Goal: Task Accomplishment & Management: Manage account settings

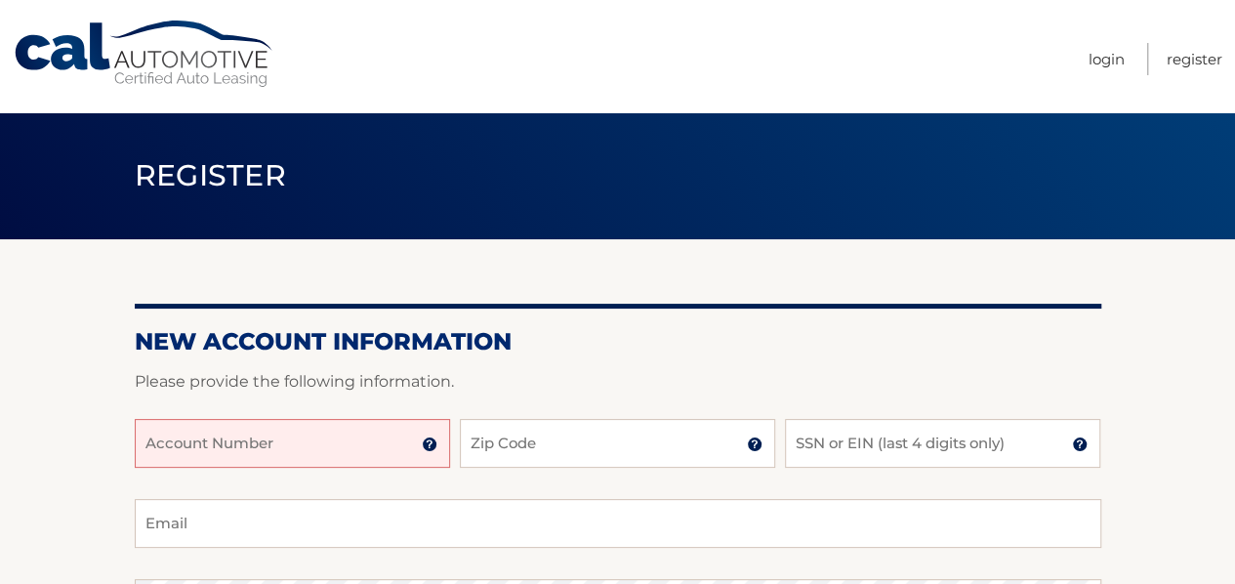
click at [349, 443] on input "Account Number" at bounding box center [292, 443] width 315 height 49
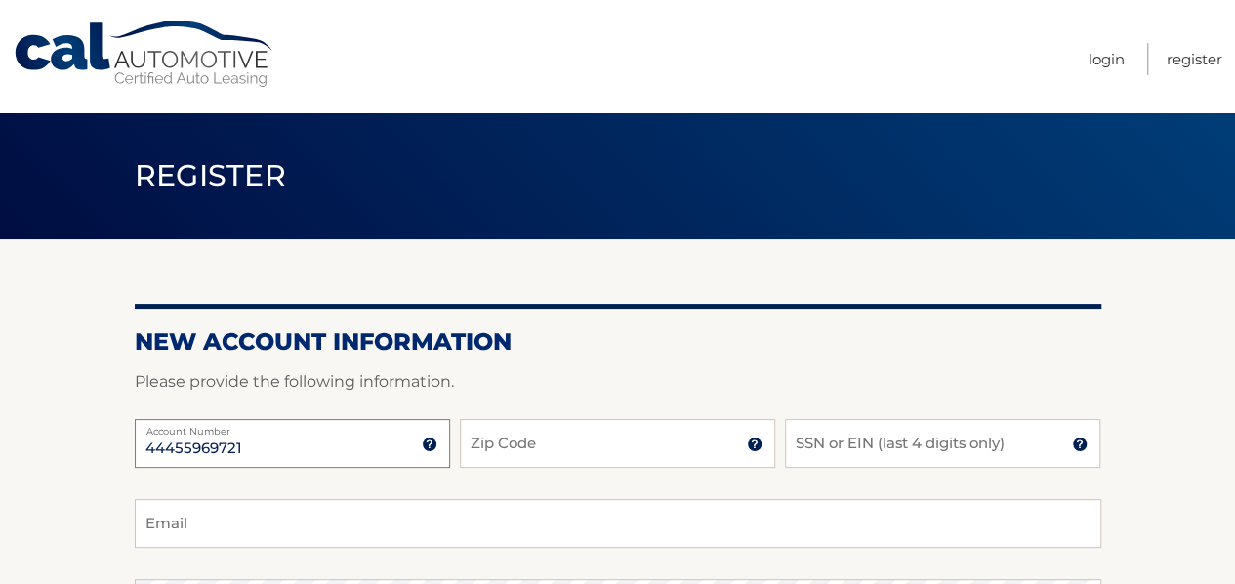
type input "44455969721"
click at [576, 449] on input "Zip Code" at bounding box center [617, 443] width 315 height 49
type input "11787"
type input "rob.peterson@us.abb.com"
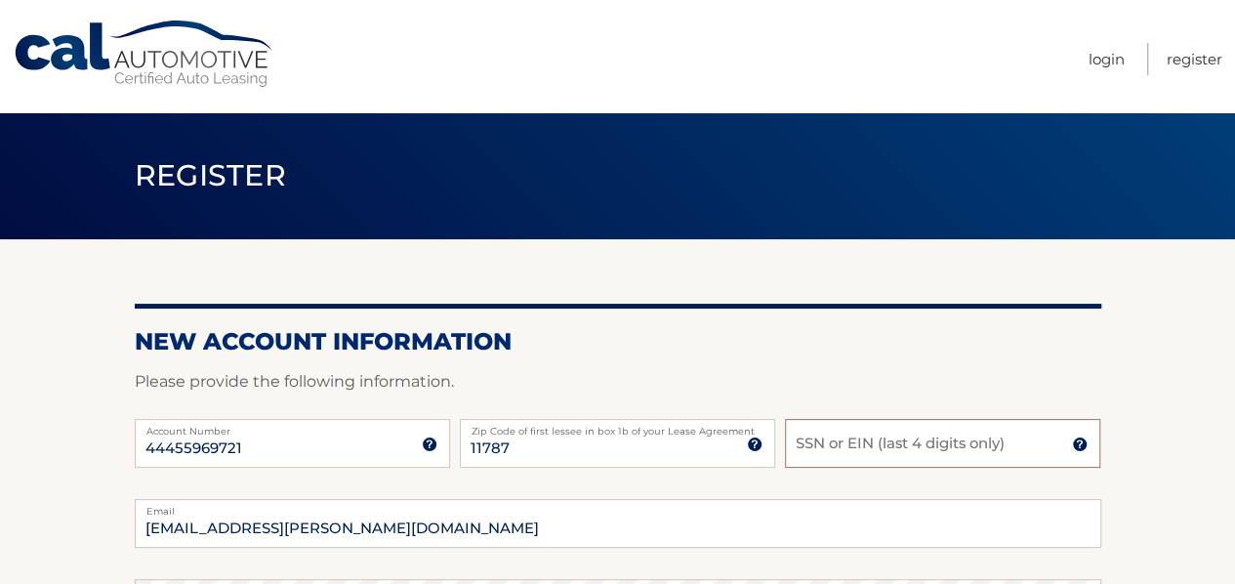
click at [881, 431] on input "SSN or EIN (last 4 digits only)" at bounding box center [942, 443] width 315 height 49
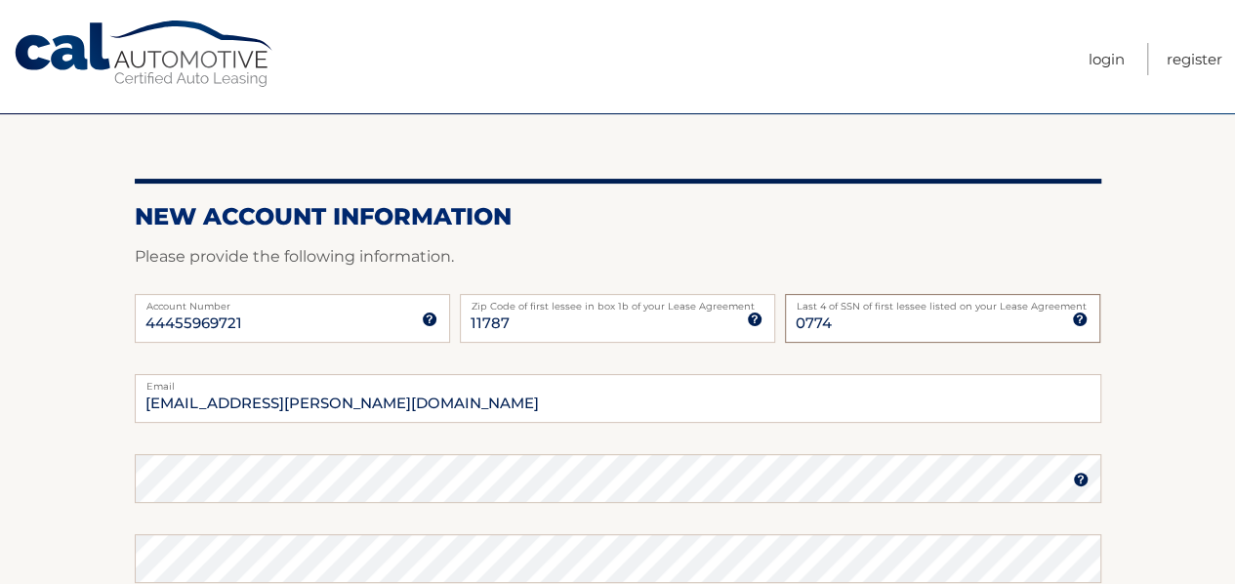
scroll to position [195, 0]
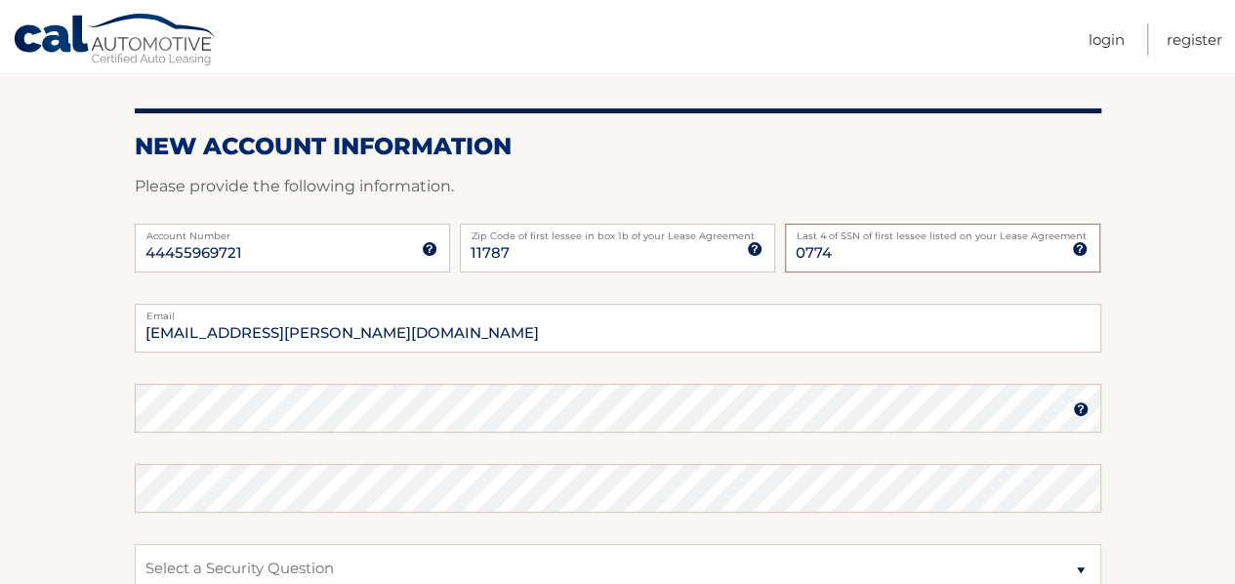
type input "0774"
click at [379, 332] on input "[EMAIL_ADDRESS][PERSON_NAME][DOMAIN_NAME]" at bounding box center [618, 328] width 966 height 49
type input "[EMAIL_ADDRESS][DOMAIN_NAME]"
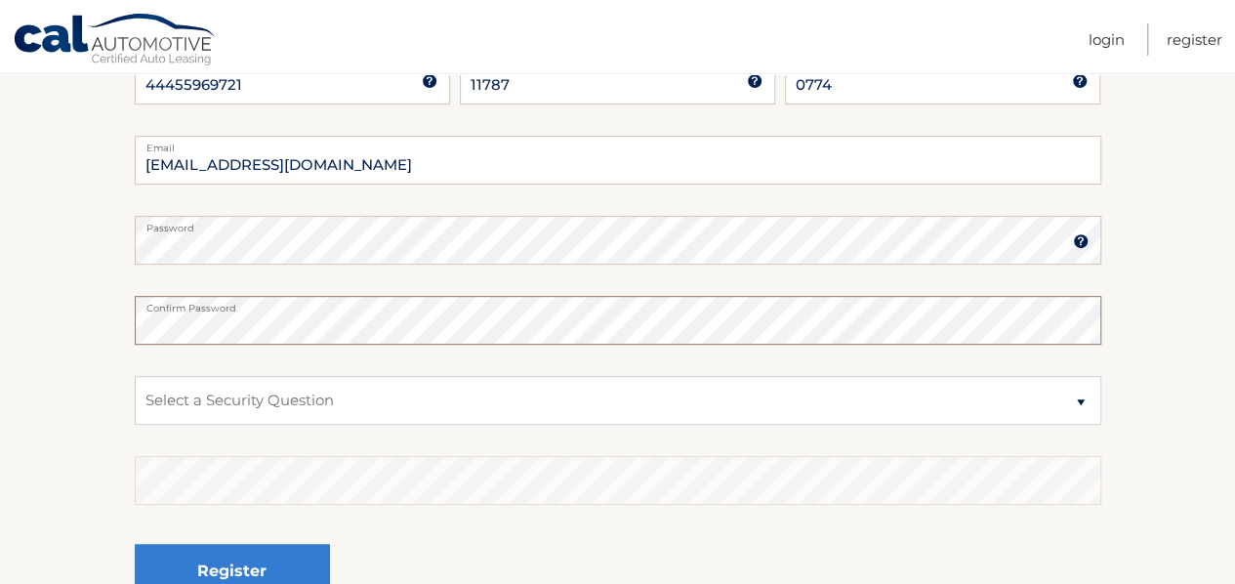
scroll to position [390, 0]
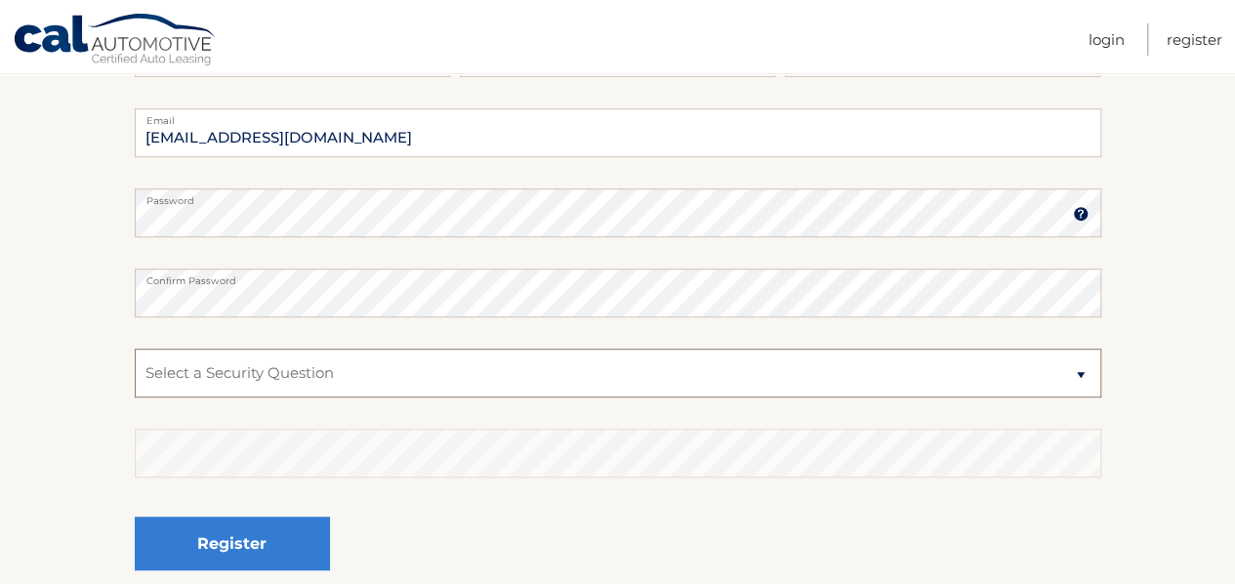
click at [285, 362] on select "Select a Security Question What was the name of your elementary school? What is…" at bounding box center [618, 372] width 966 height 49
click at [308, 360] on select "Select a Security Question What was the name of your elementary school? What is…" at bounding box center [618, 372] width 966 height 49
select select "1"
click at [135, 348] on select "Select a Security Question What was the name of your elementary school? What is…" at bounding box center [618, 372] width 966 height 49
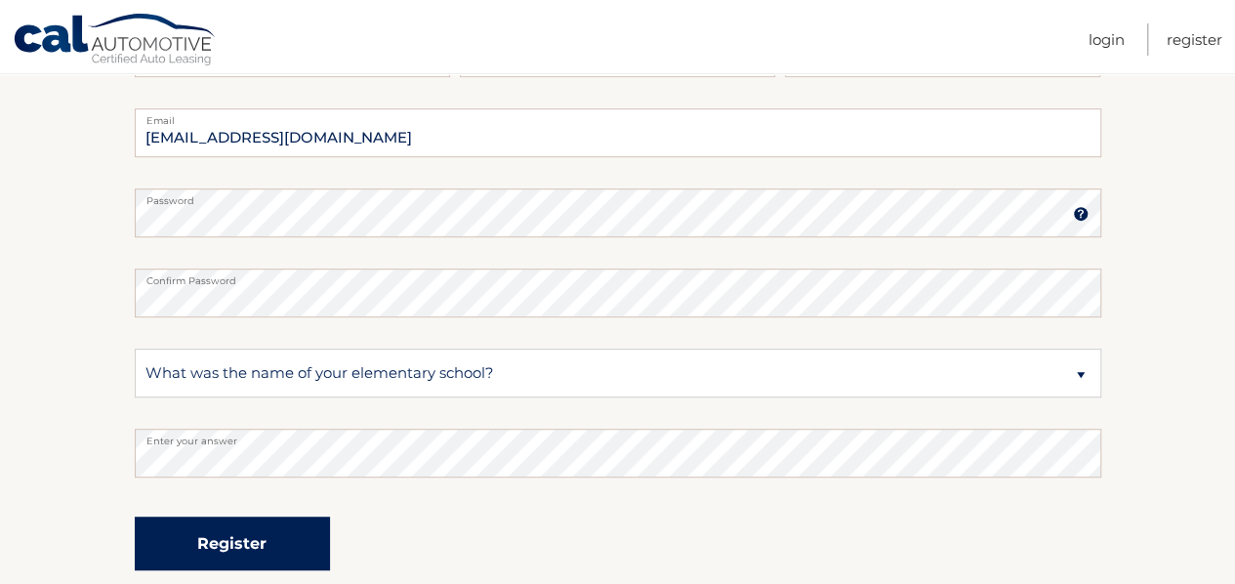
click at [271, 541] on button "Register" at bounding box center [232, 543] width 195 height 54
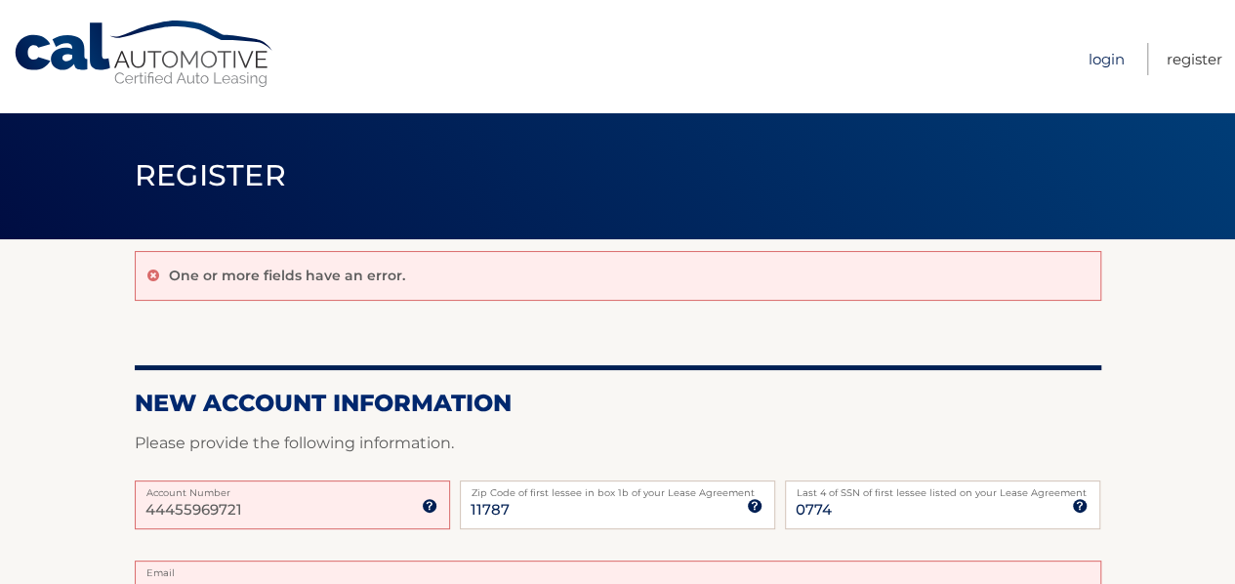
click at [1101, 60] on link "Login" at bounding box center [1106, 59] width 36 height 32
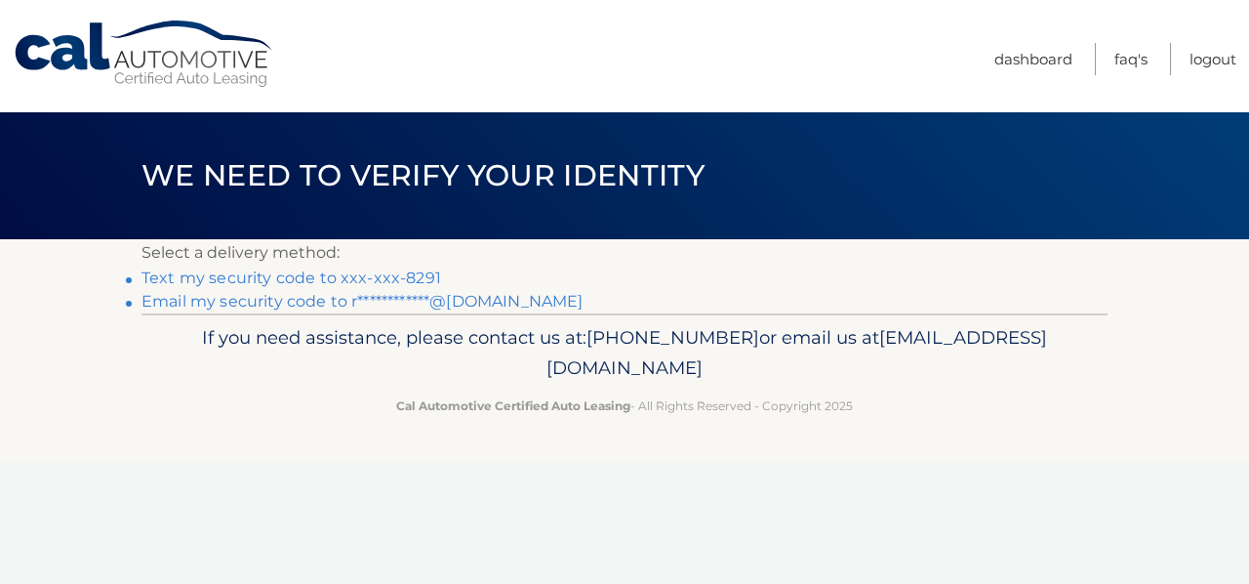
click at [384, 280] on link "Text my security code to xxx-xxx-8291" at bounding box center [292, 277] width 300 height 19
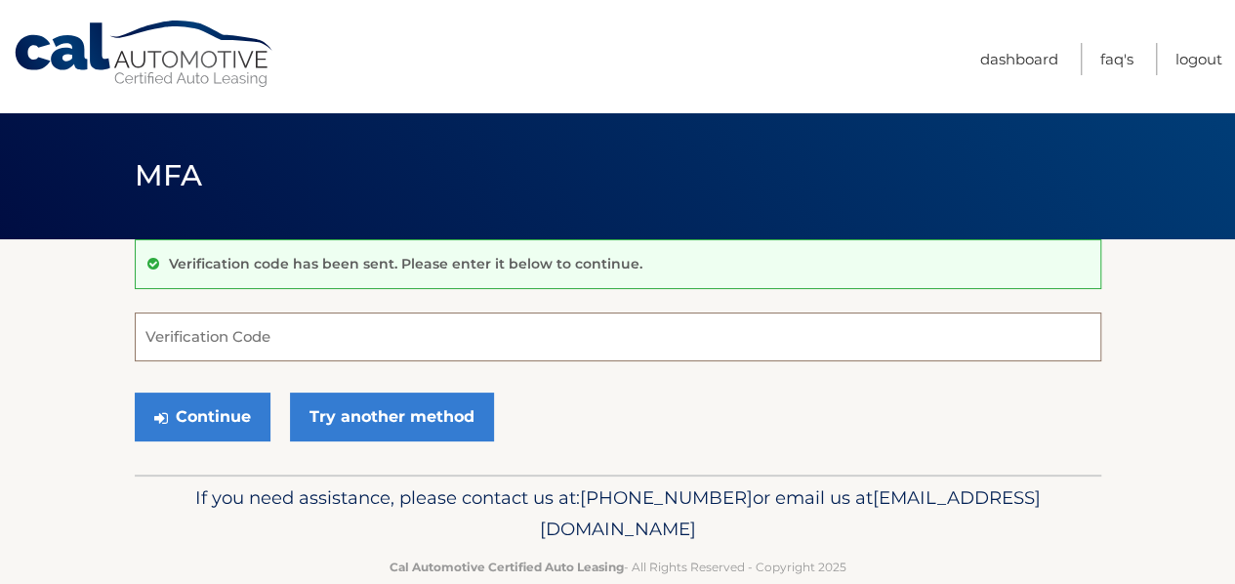
click at [318, 341] on input "Verification Code" at bounding box center [618, 336] width 966 height 49
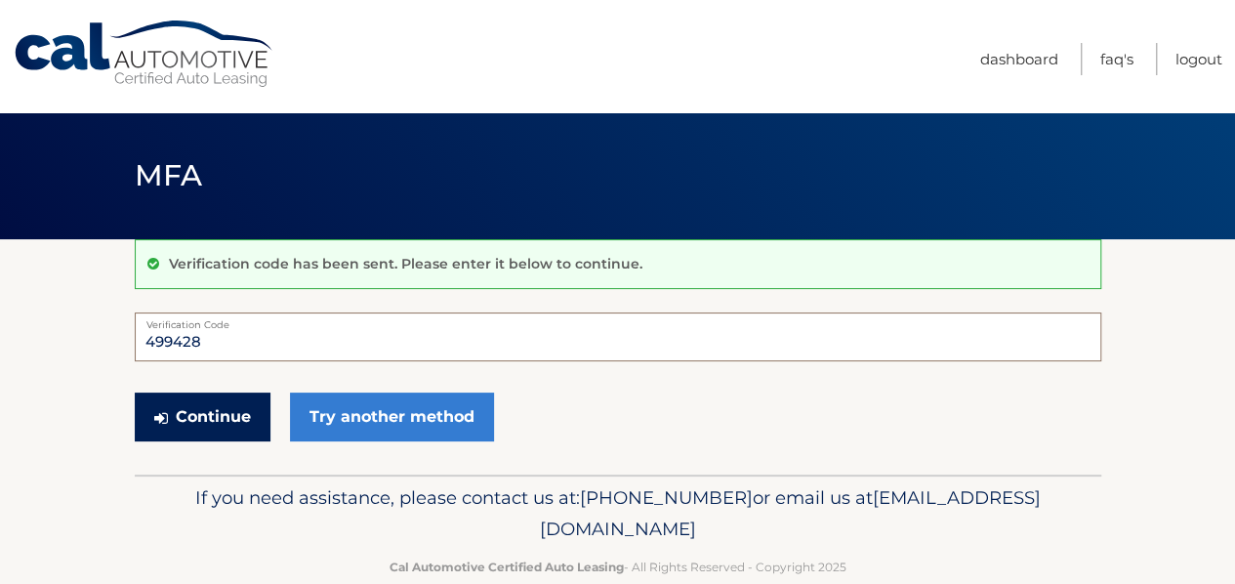
type input "499428"
click at [231, 409] on button "Continue" at bounding box center [203, 416] width 136 height 49
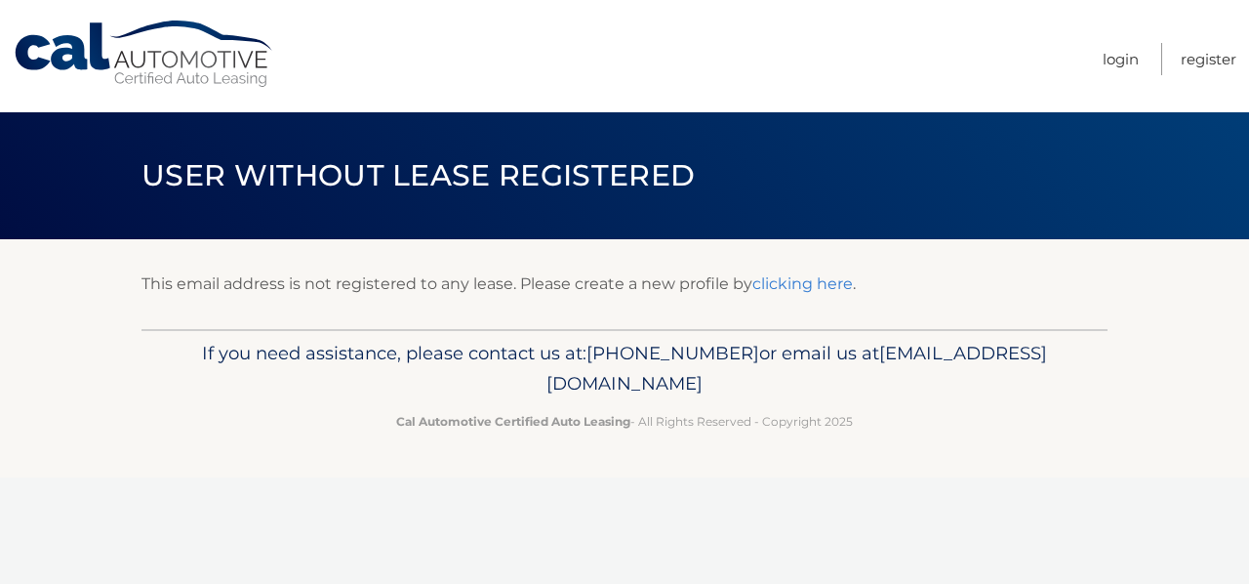
click at [815, 287] on link "clicking here" at bounding box center [803, 283] width 101 height 19
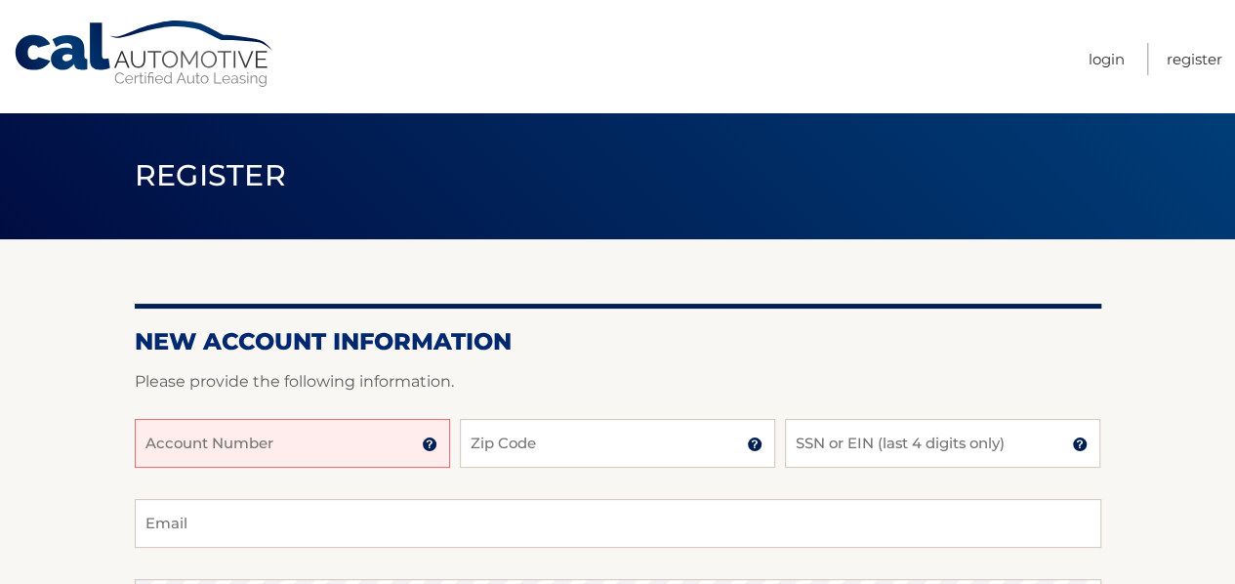
click at [251, 436] on input "Account Number" at bounding box center [292, 443] width 315 height 49
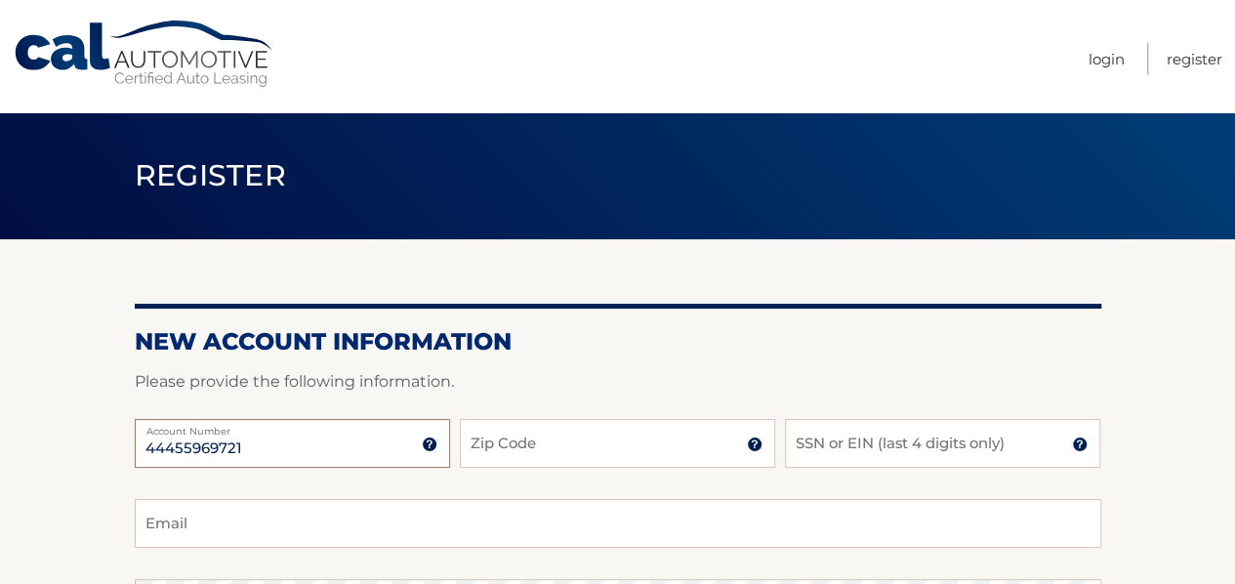
type input "44455969721"
click at [521, 427] on input "Zip Code" at bounding box center [617, 443] width 315 height 49
type input "11787"
type input "[EMAIL_ADDRESS][PERSON_NAME][DOMAIN_NAME]"
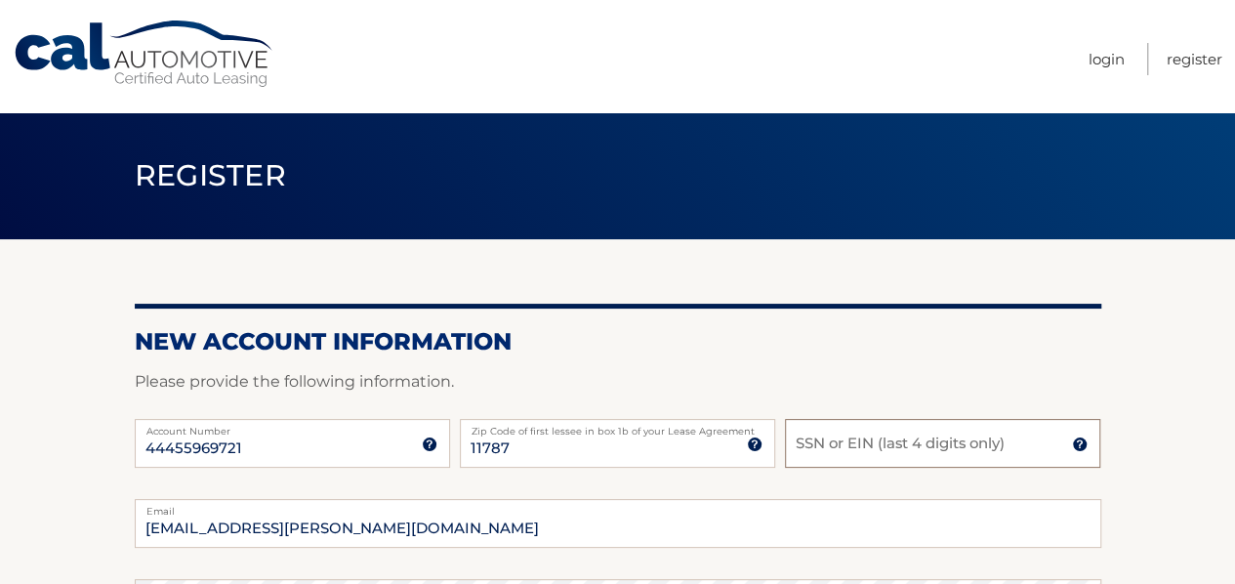
click at [856, 450] on input "SSN or EIN (last 4 digits only)" at bounding box center [942, 443] width 315 height 49
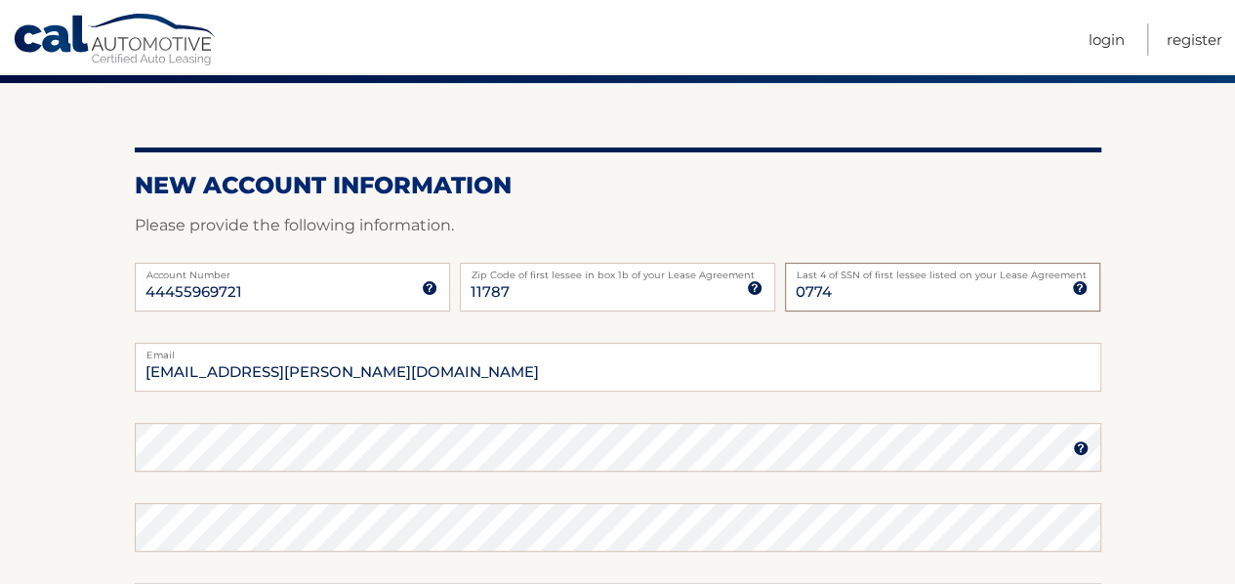
scroll to position [195, 0]
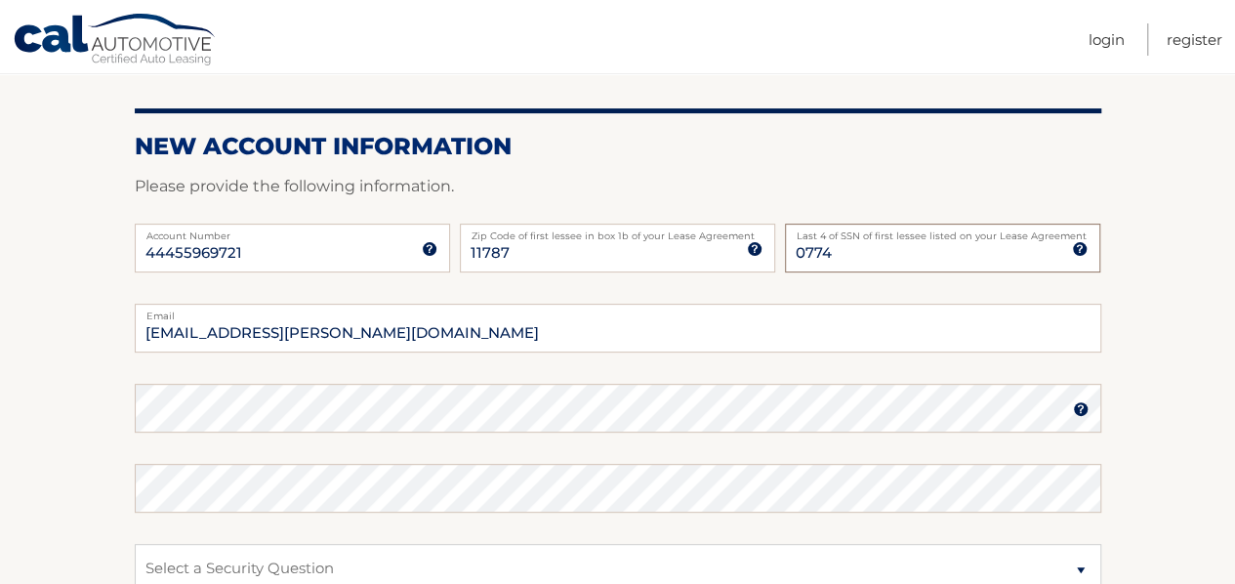
type input "0774"
drag, startPoint x: 394, startPoint y: 331, endPoint x: 150, endPoint y: 325, distance: 244.1
click at [150, 325] on input "rob.peterson@us.abb.com" at bounding box center [618, 328] width 966 height 49
type input "rjpeterson212@gmail.com"
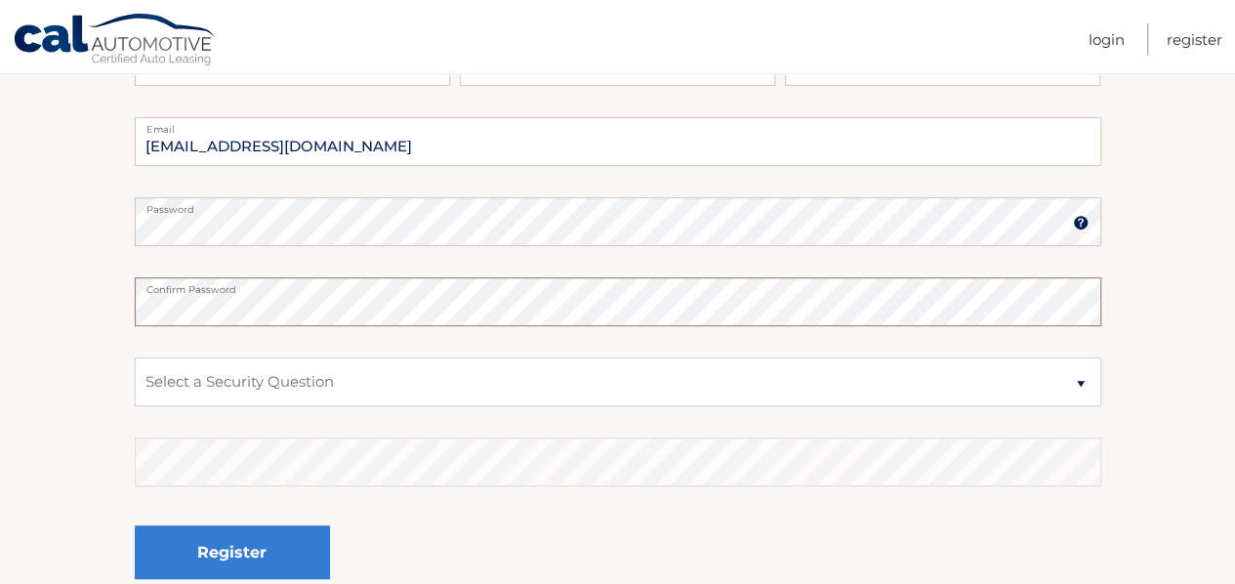
scroll to position [390, 0]
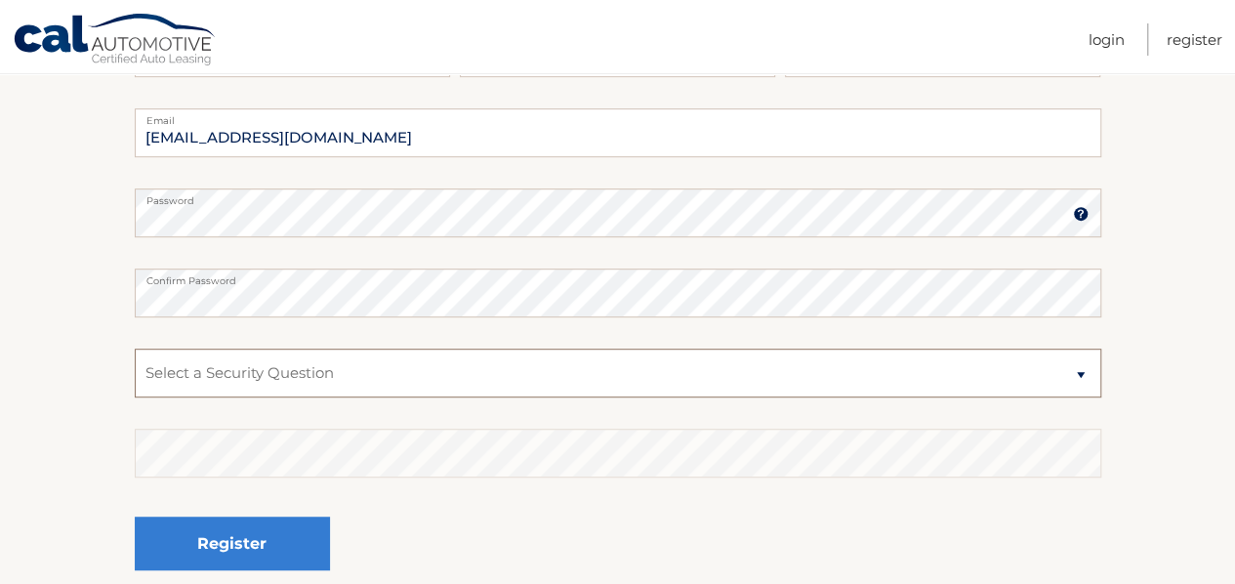
click at [378, 373] on select "Select a Security Question What was the name of your elementary school? What is…" at bounding box center [618, 372] width 966 height 49
select select "1"
click at [135, 348] on select "Select a Security Question What was the name of your elementary school? What is…" at bounding box center [618, 372] width 966 height 49
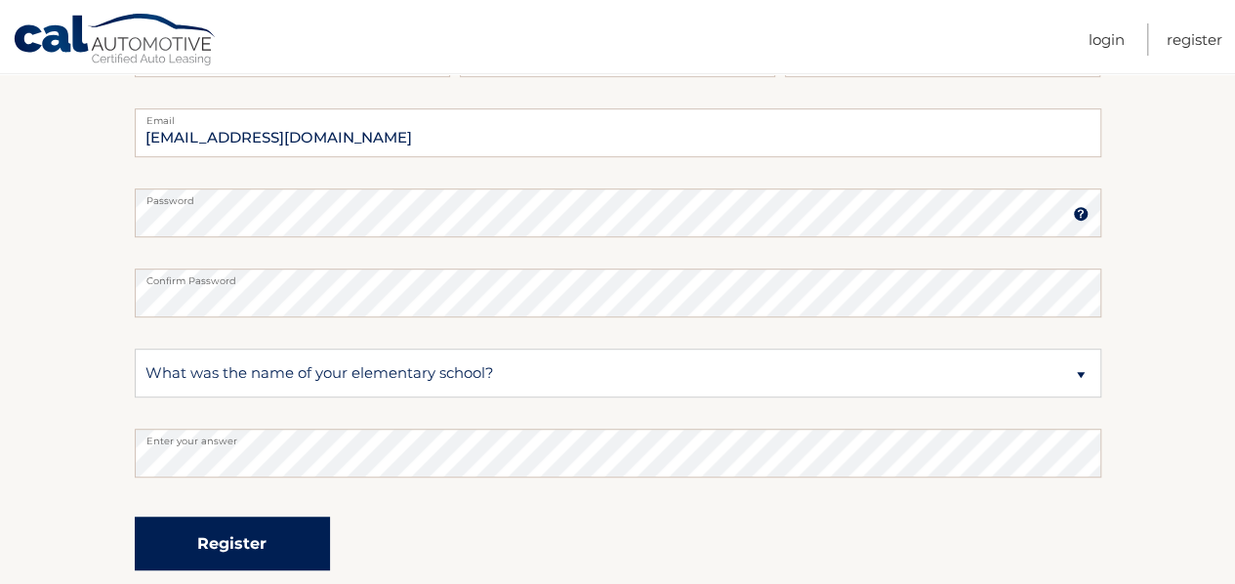
click at [277, 544] on button "Register" at bounding box center [232, 543] width 195 height 54
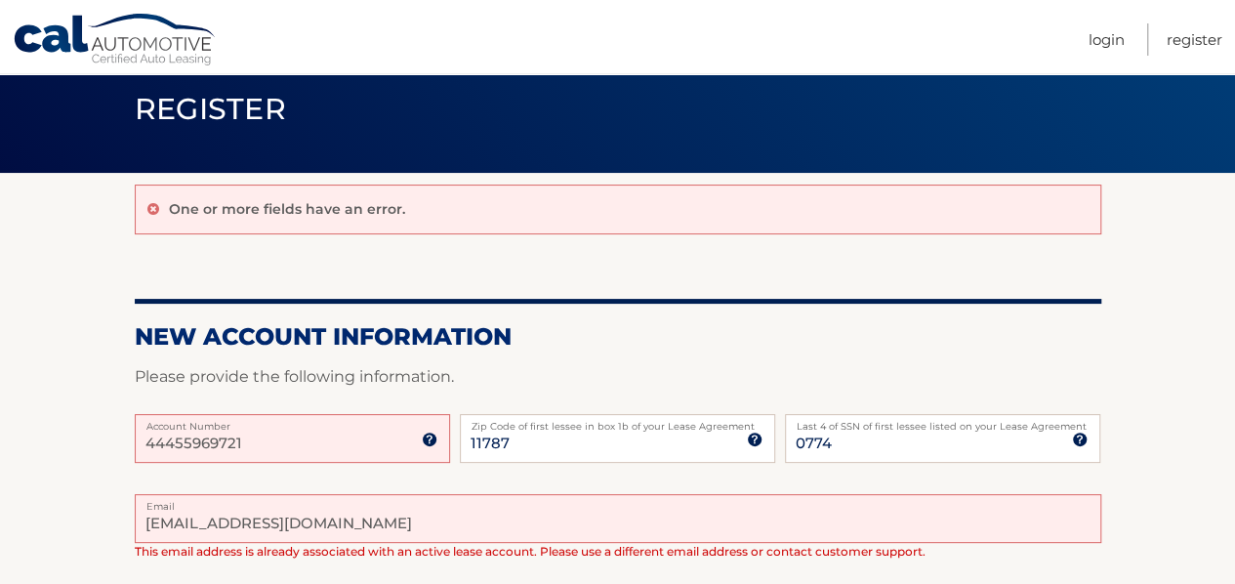
scroll to position [98, 0]
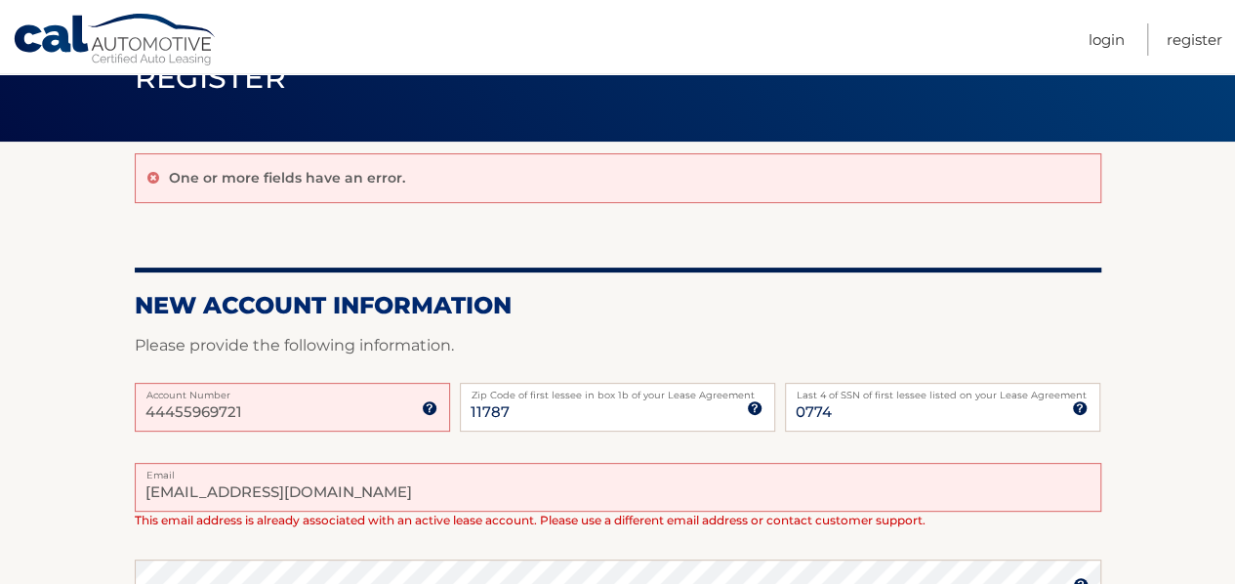
click at [335, 491] on input "[EMAIL_ADDRESS][DOMAIN_NAME]" at bounding box center [618, 487] width 966 height 49
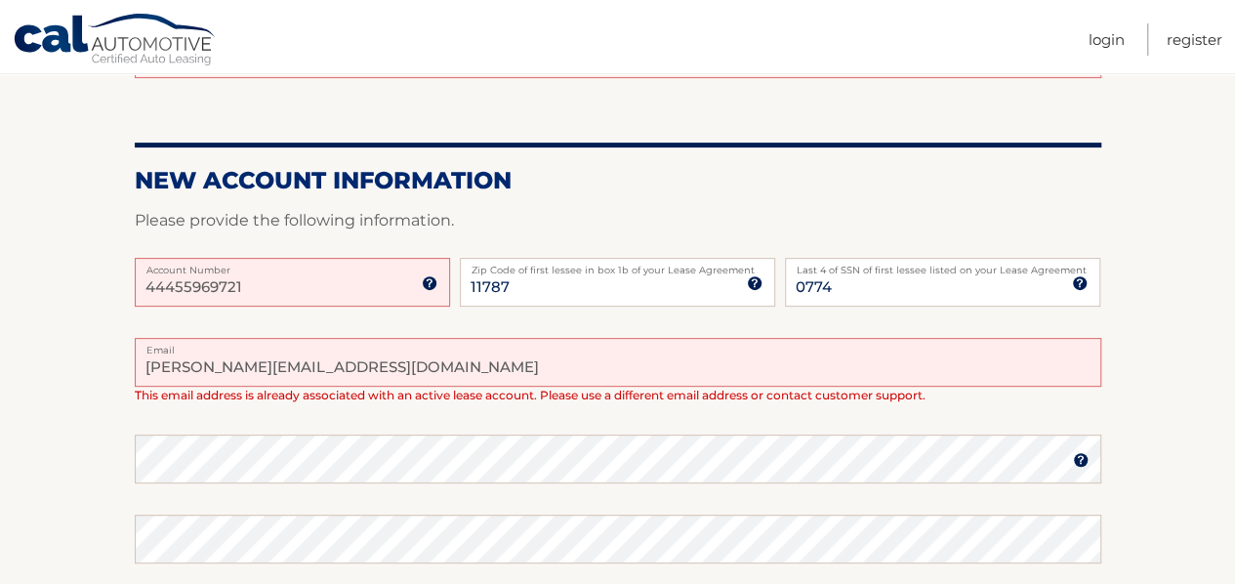
scroll to position [293, 0]
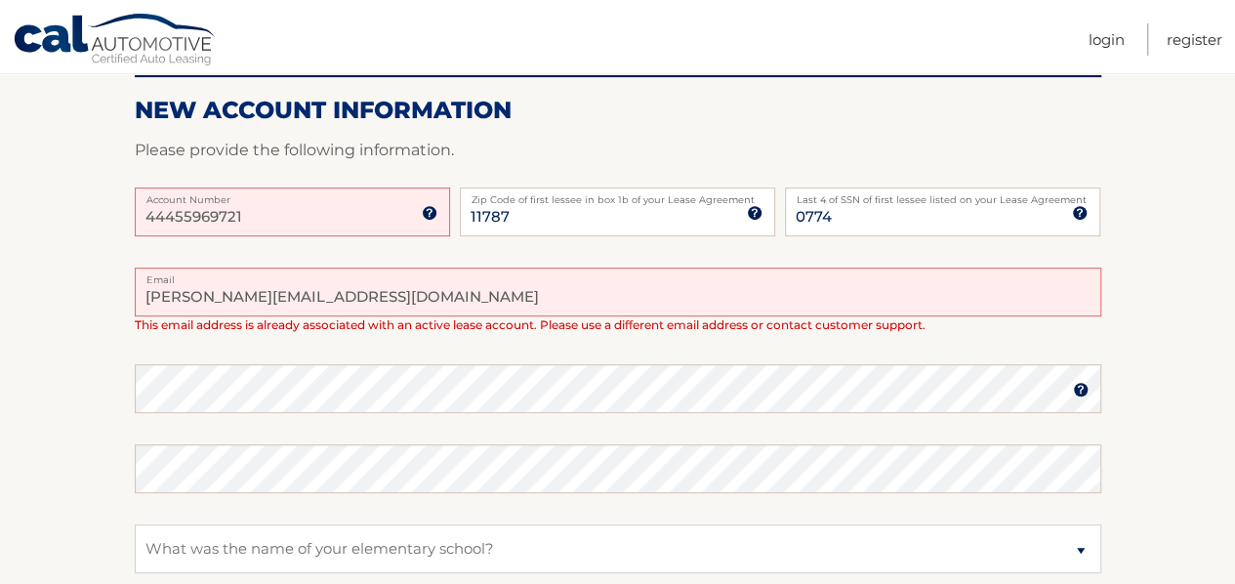
type input "racquel.nyhair@gmail.com"
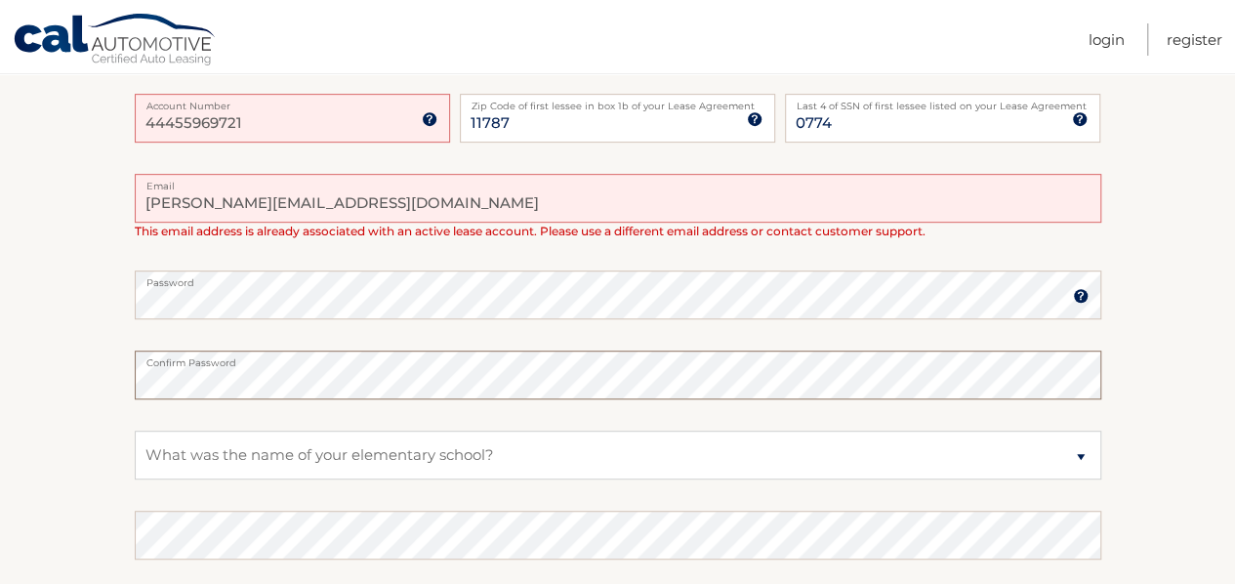
scroll to position [390, 0]
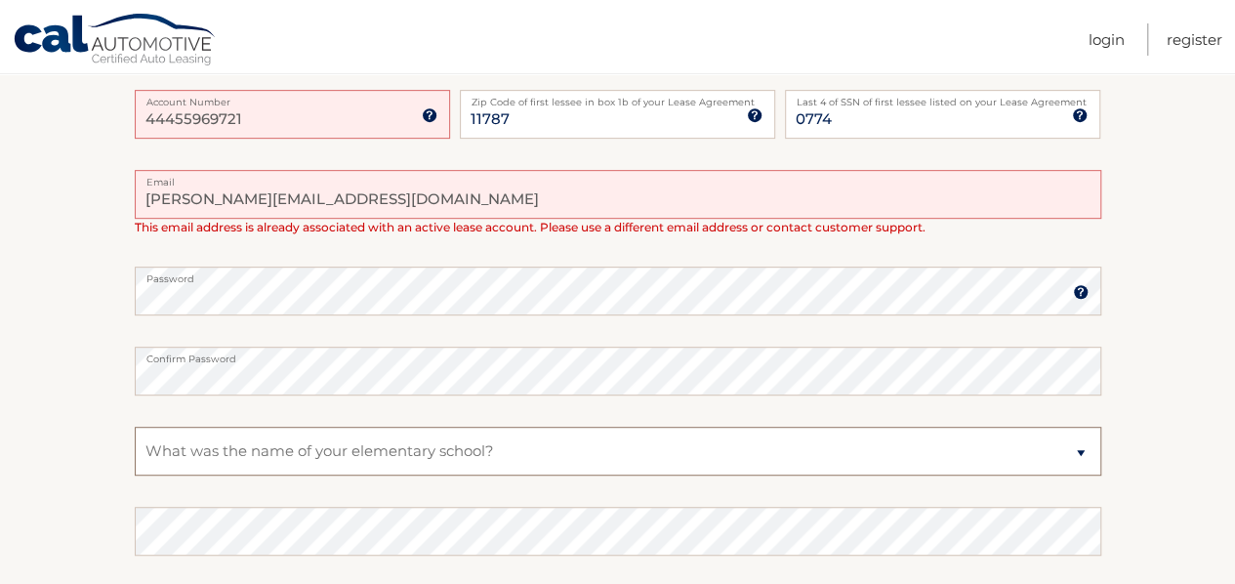
click at [362, 456] on select "Select a Security Question What was the name of your elementary school? What is…" at bounding box center [618, 451] width 966 height 49
select select "2"
click at [135, 427] on select "Select a Security Question What was the name of your elementary school? What is…" at bounding box center [618, 451] width 966 height 49
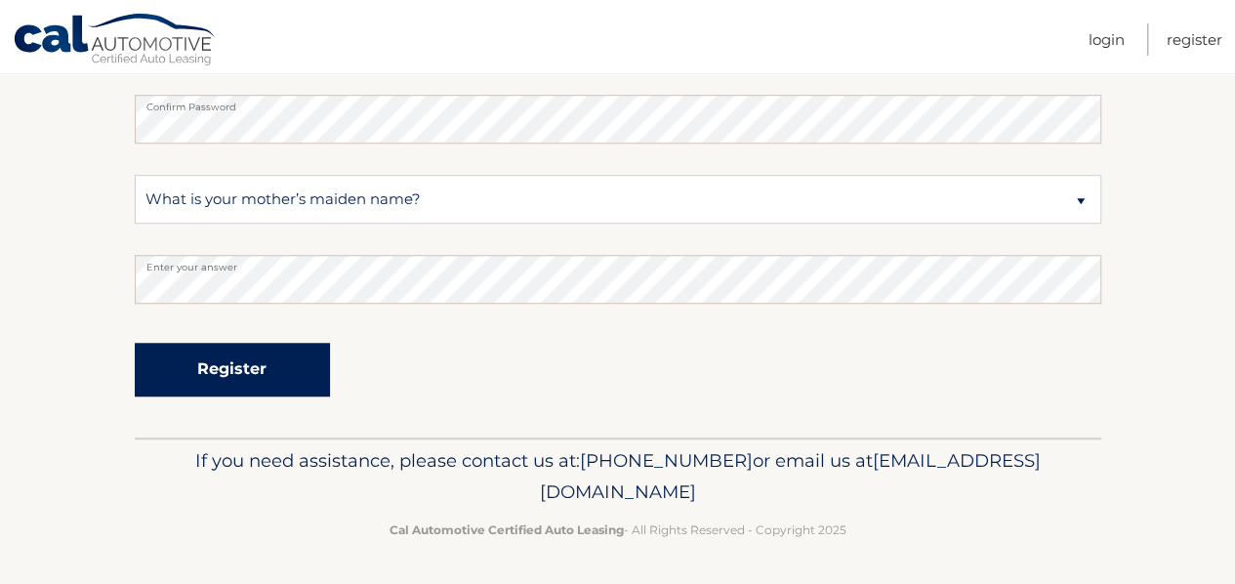
click at [230, 377] on button "Register" at bounding box center [232, 370] width 195 height 54
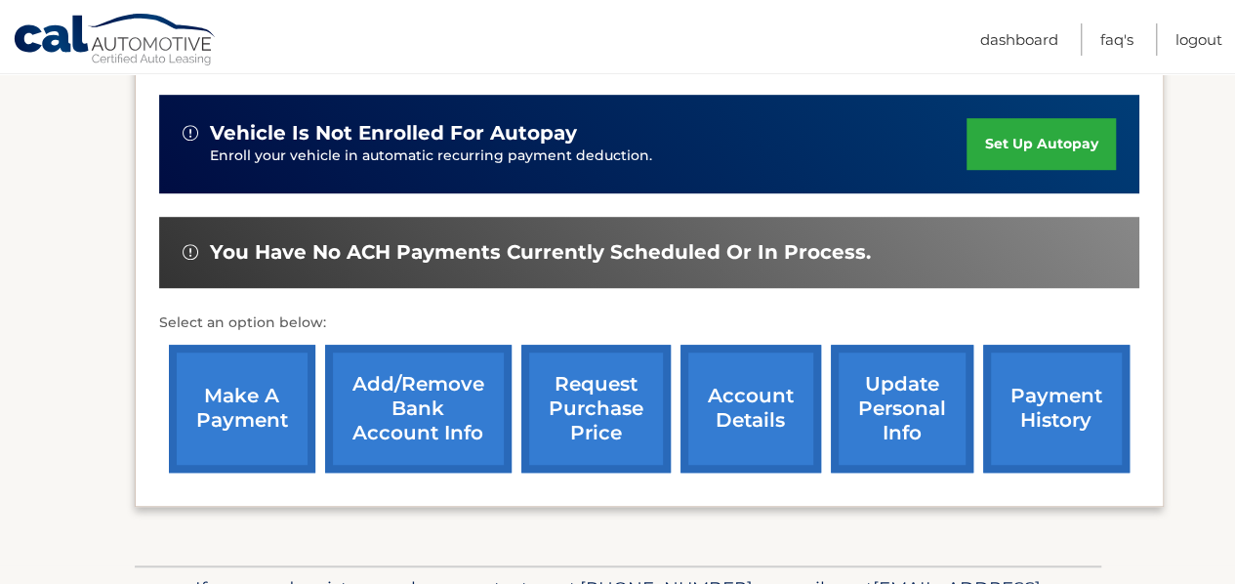
scroll to position [586, 0]
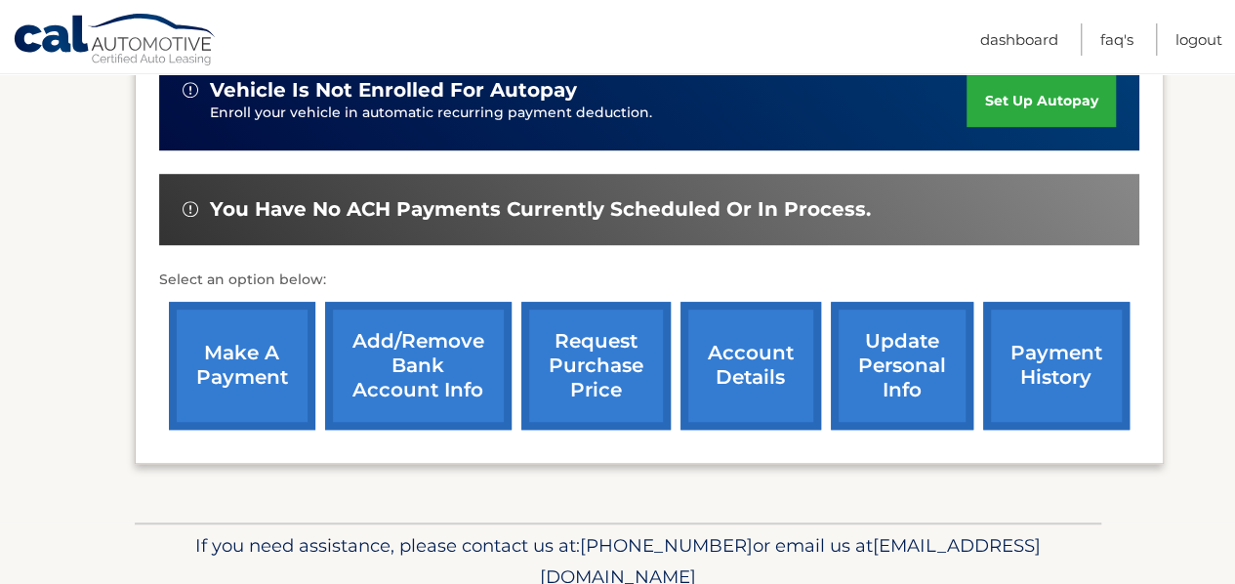
click at [410, 368] on link "Add/Remove bank account info" at bounding box center [418, 366] width 186 height 128
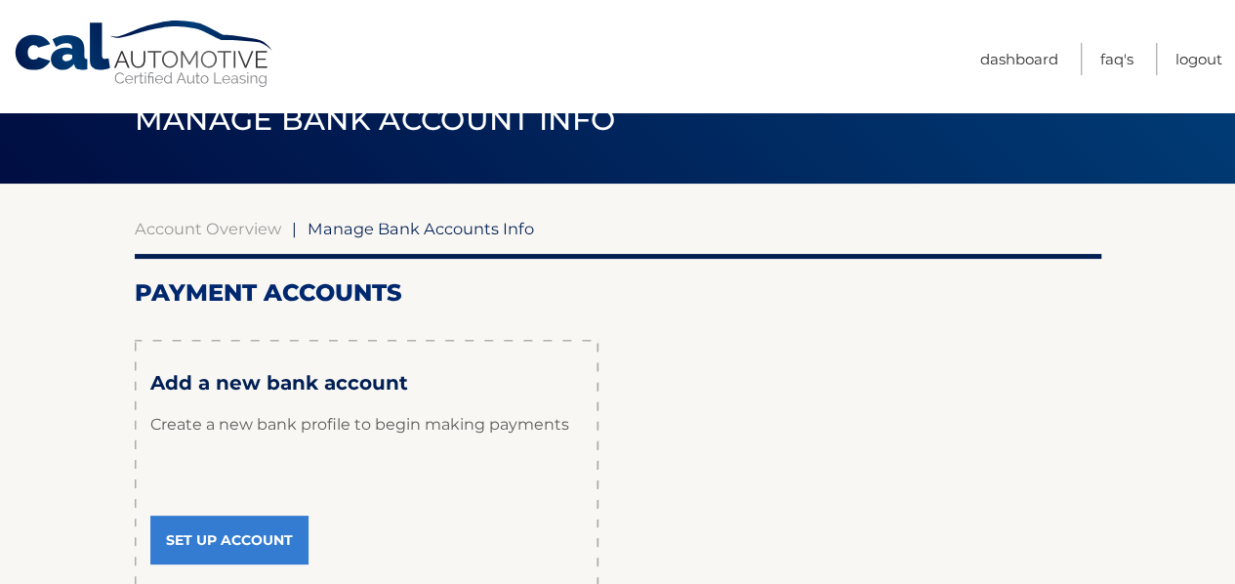
scroll to position [98, 0]
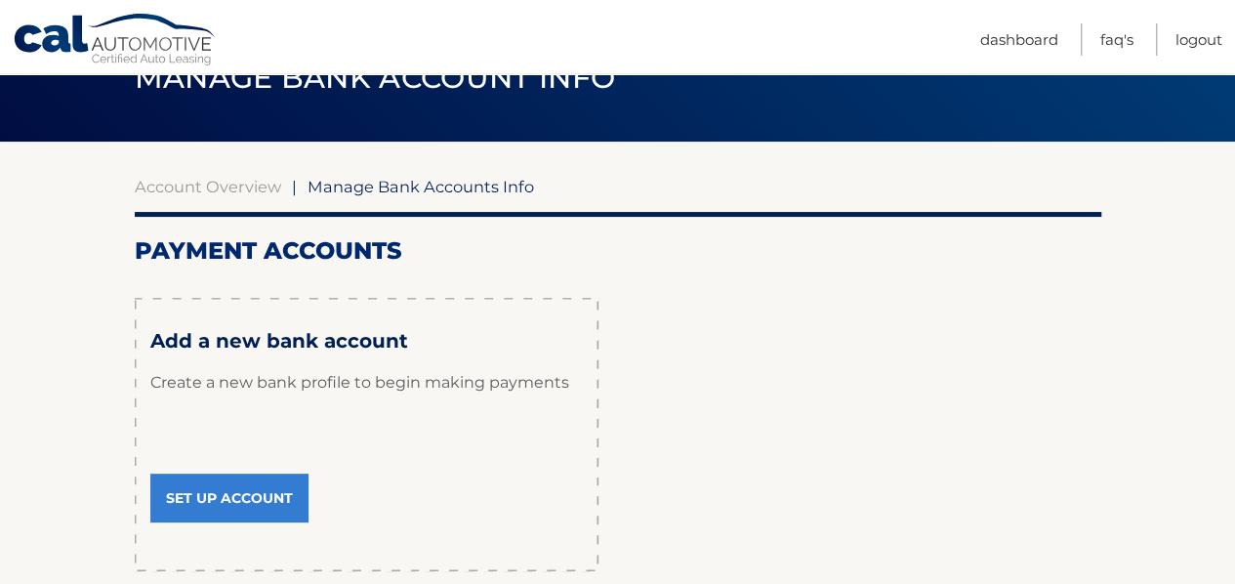
click at [245, 495] on link "Set Up Account" at bounding box center [229, 497] width 158 height 49
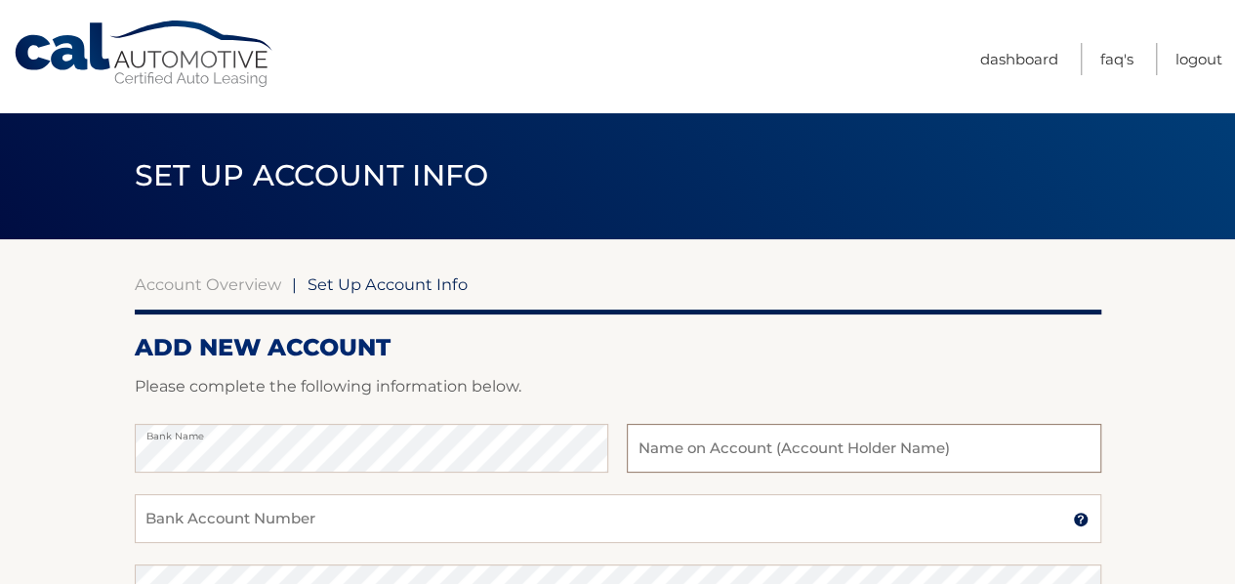
click at [663, 443] on input "text" at bounding box center [863, 448] width 473 height 49
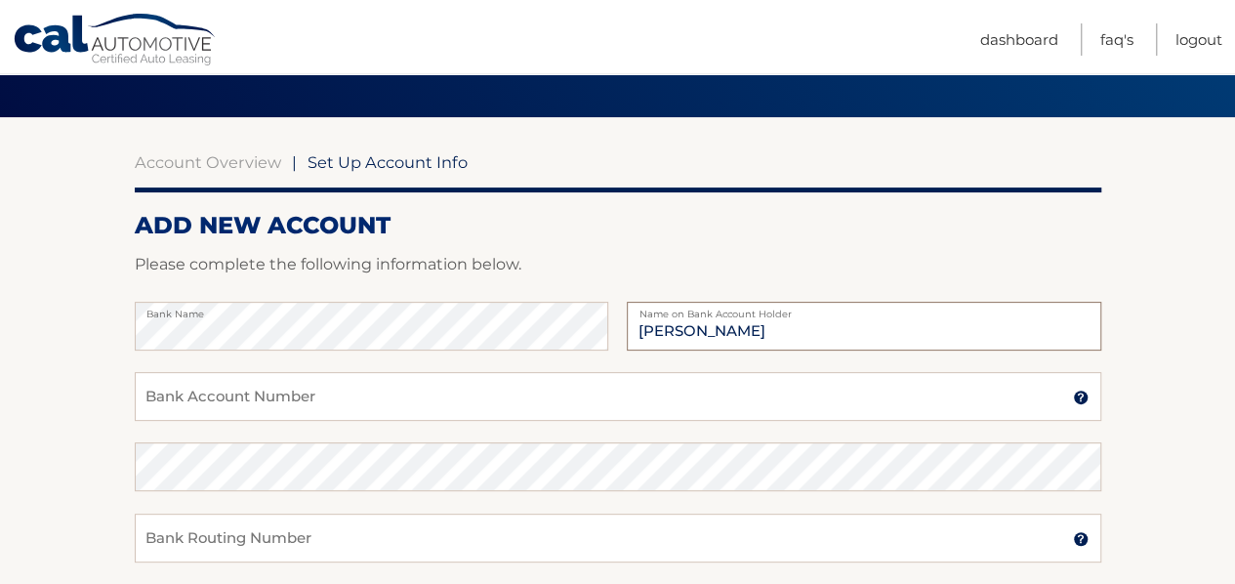
scroll to position [195, 0]
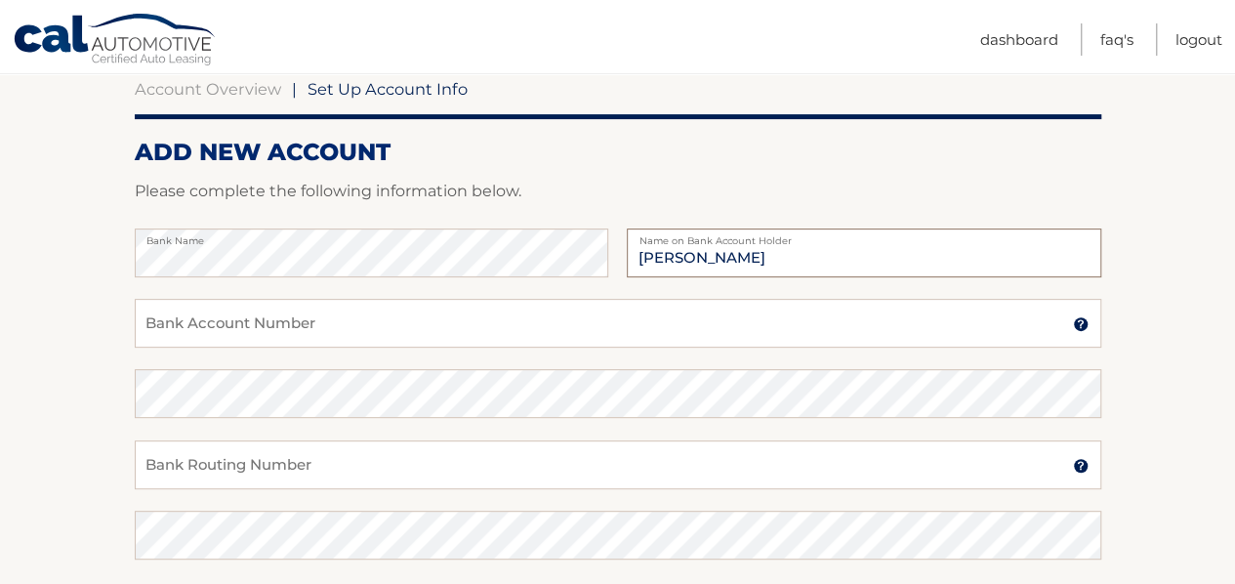
type input "[PERSON_NAME]"
click at [264, 323] on input "Bank Account Number" at bounding box center [618, 323] width 966 height 49
type input "838003882"
click at [272, 474] on input "Bank Routing Number" at bounding box center [618, 464] width 966 height 49
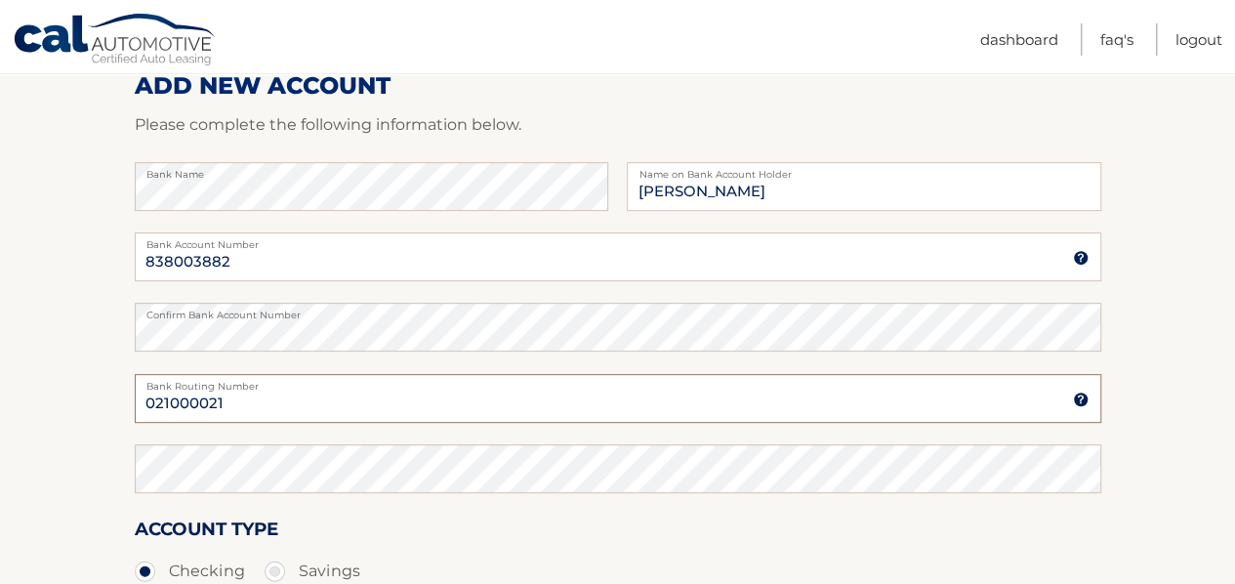
scroll to position [293, 0]
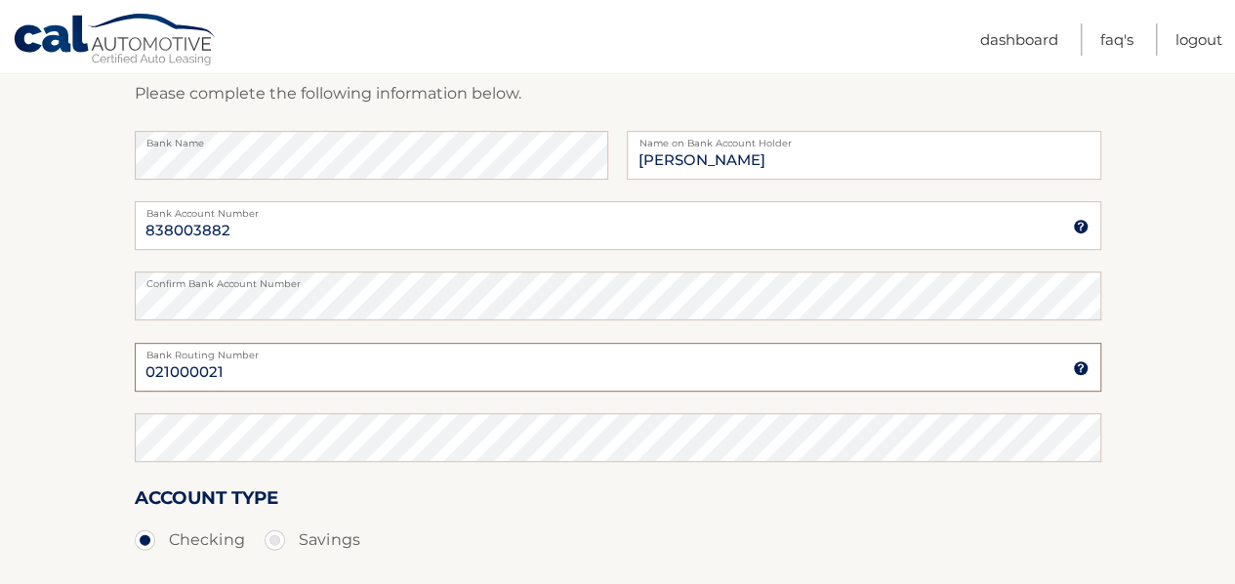
type input "021000021"
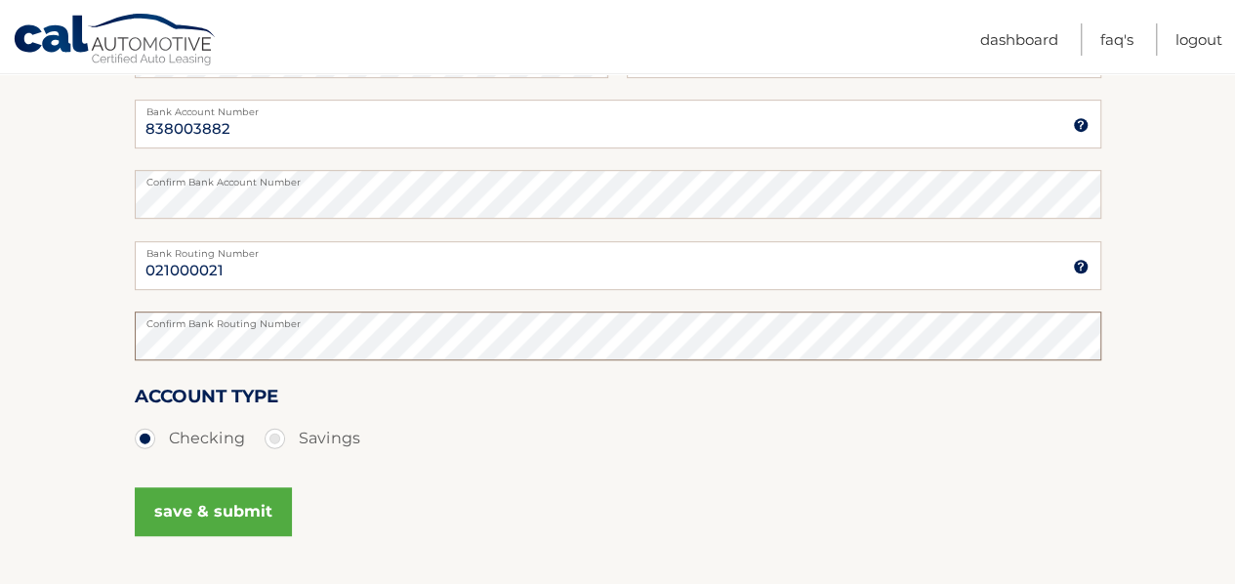
scroll to position [488, 0]
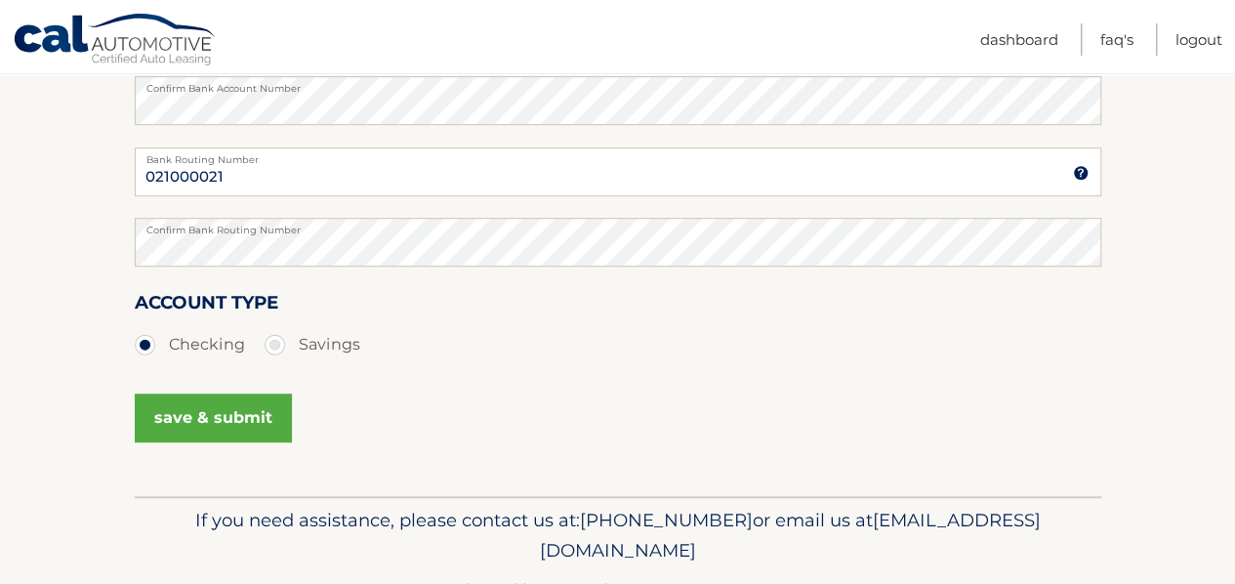
click at [249, 412] on button "save & submit" at bounding box center [213, 417] width 157 height 49
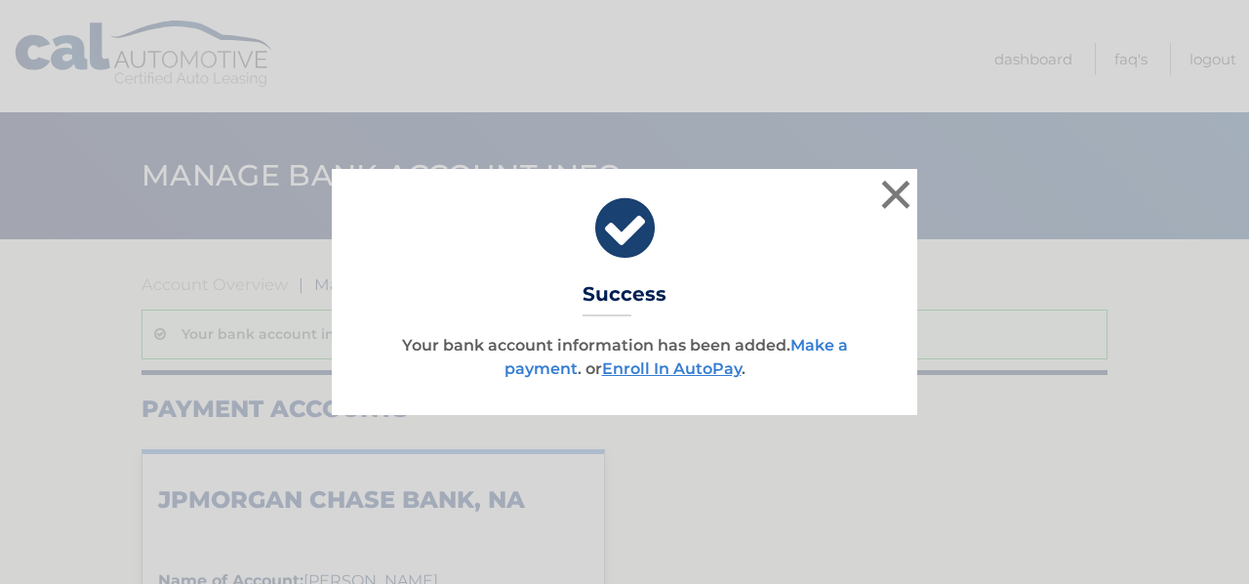
click at [824, 344] on link "Make a payment" at bounding box center [677, 357] width 344 height 42
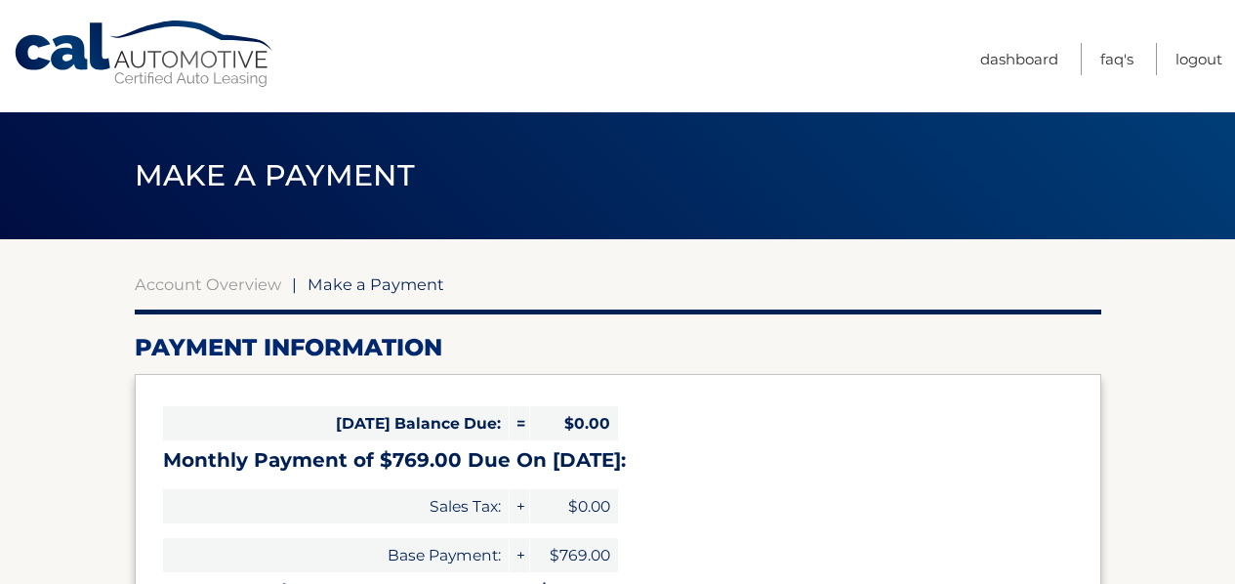
select select "YzkxYzc2ZGQtNjI0NS00NzA3LTk0MGEtN2I2Zjg3NDhiMWM3"
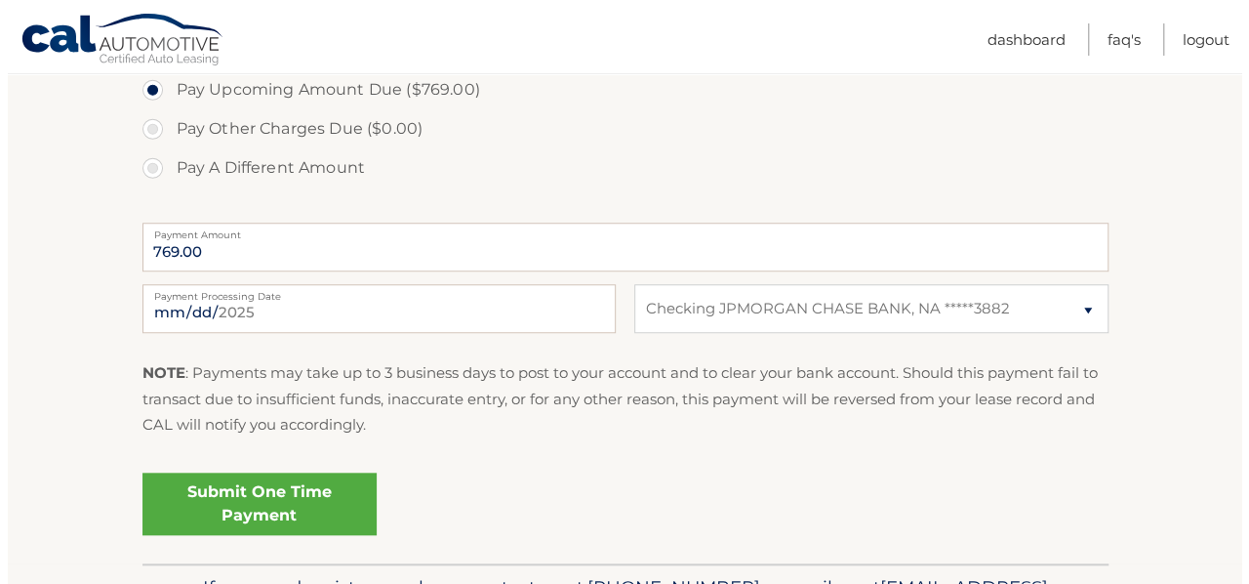
scroll to position [781, 0]
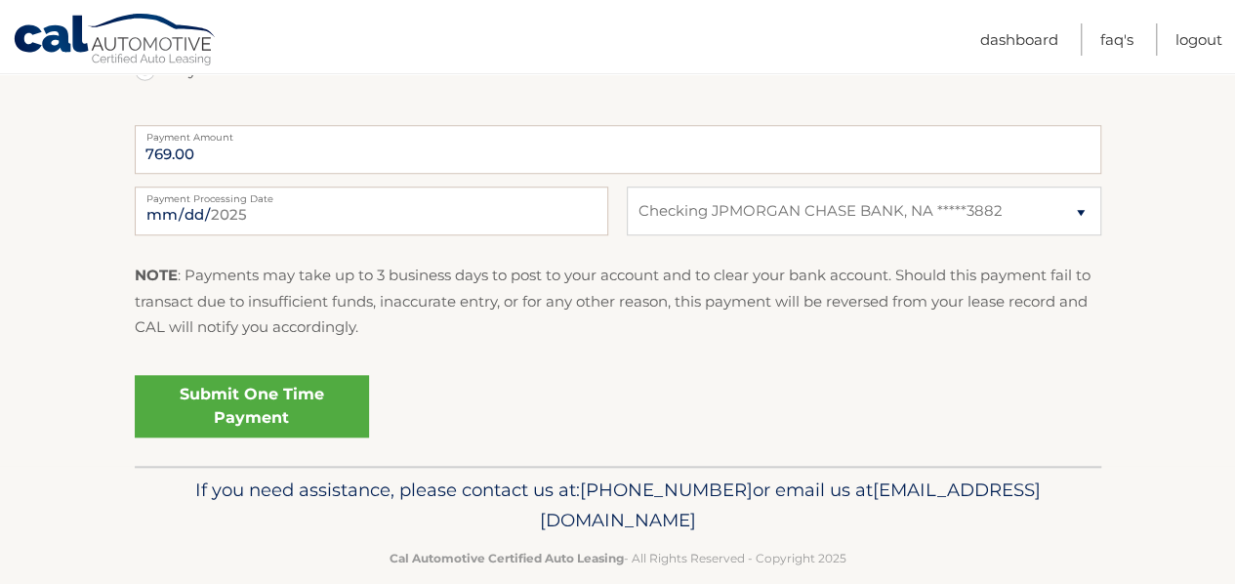
click at [278, 417] on link "Submit One Time Payment" at bounding box center [252, 406] width 234 height 62
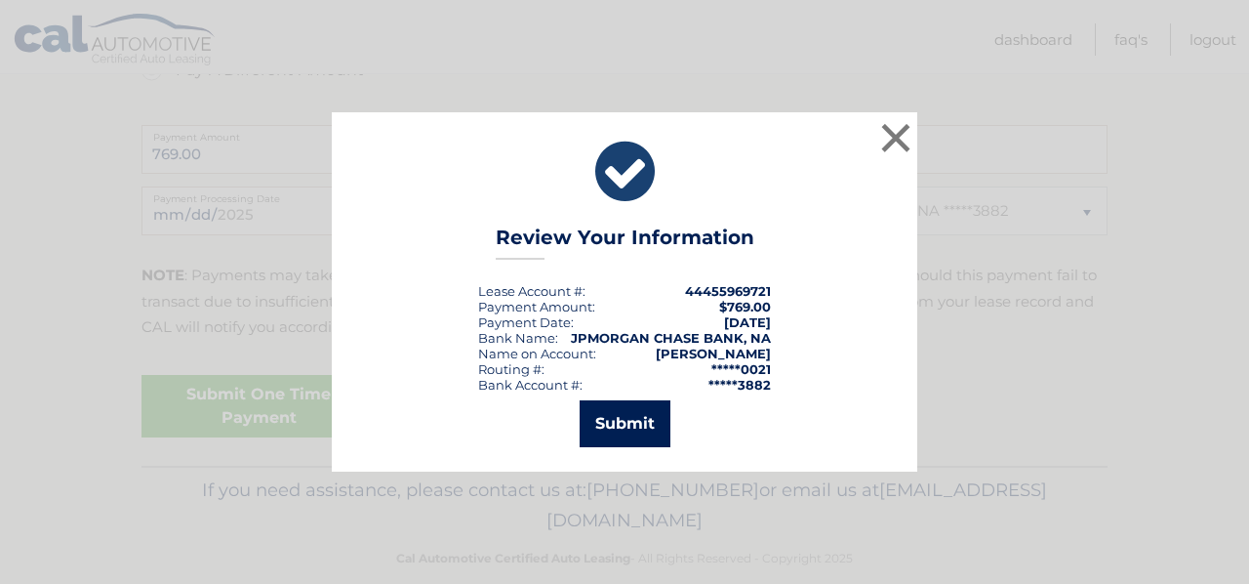
click at [607, 422] on button "Submit" at bounding box center [625, 423] width 91 height 47
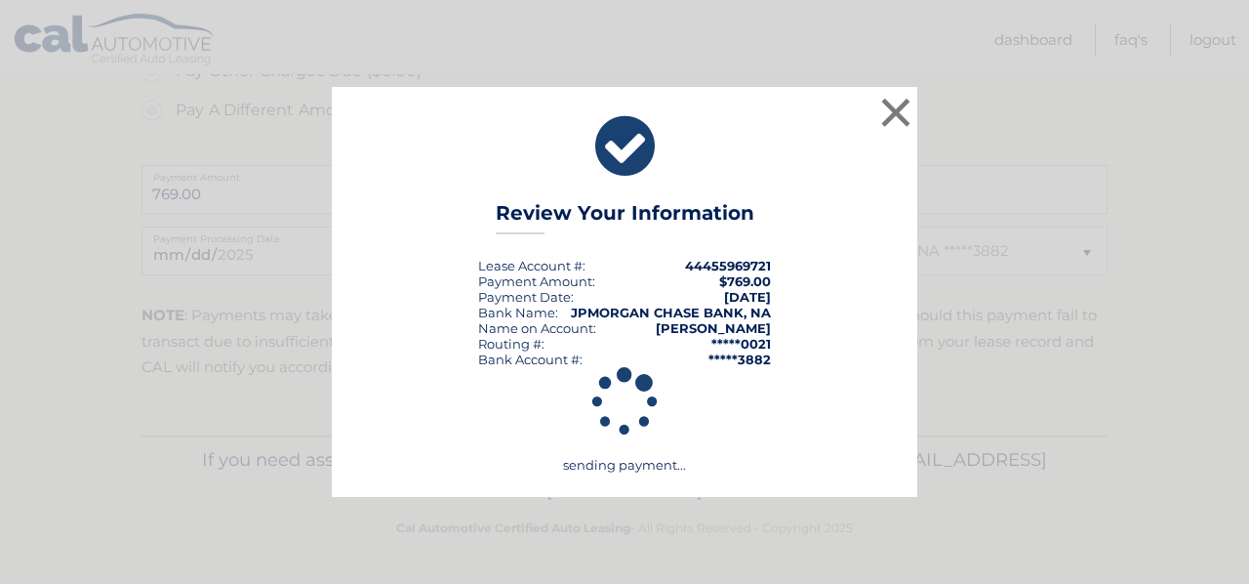
scroll to position [740, 0]
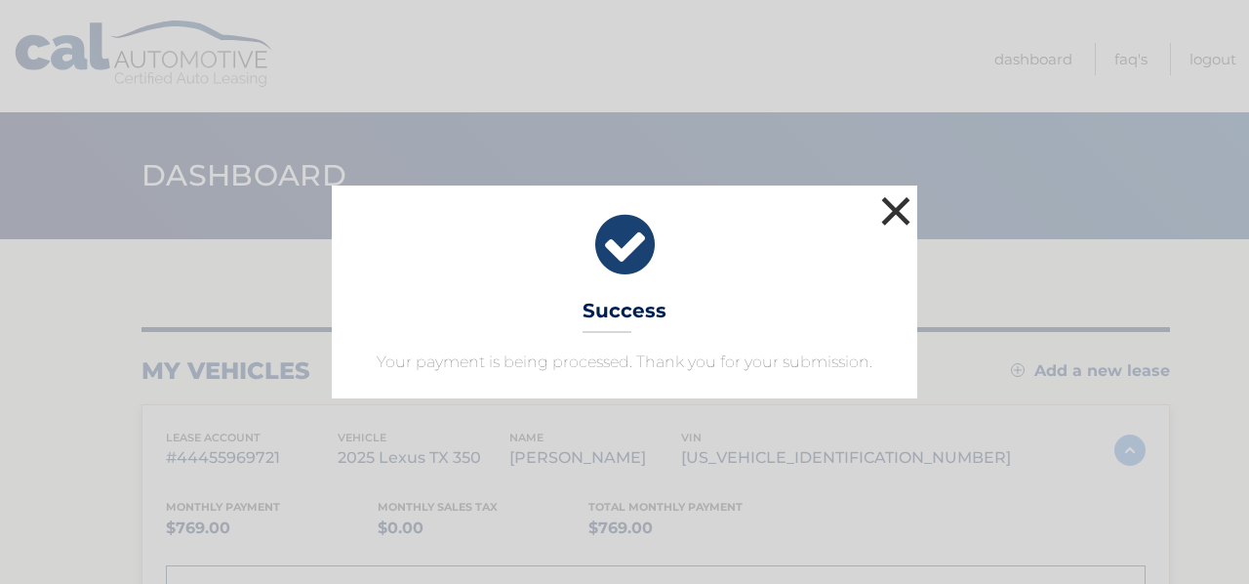
click at [895, 206] on button "×" at bounding box center [896, 210] width 39 height 39
